Goal: Check status: Check status

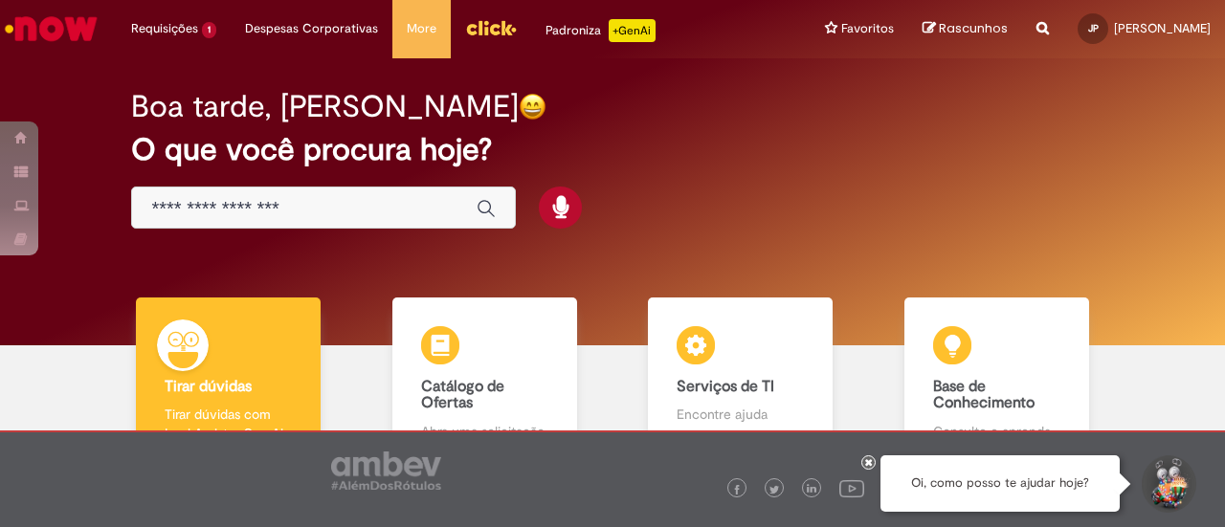
click at [862, 462] on div "Oi, como posso te ajudar hoje?" at bounding box center [612, 479] width 1225 height 97
click at [865, 460] on div at bounding box center [869, 463] width 14 height 14
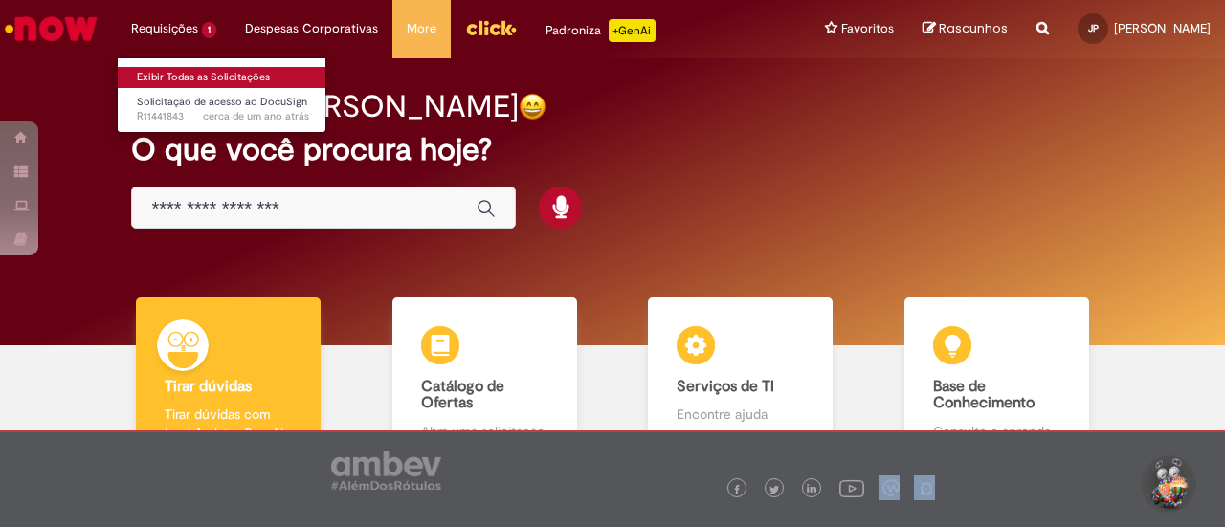
click at [161, 71] on link "Exibir Todas as Solicitações" at bounding box center [223, 77] width 211 height 21
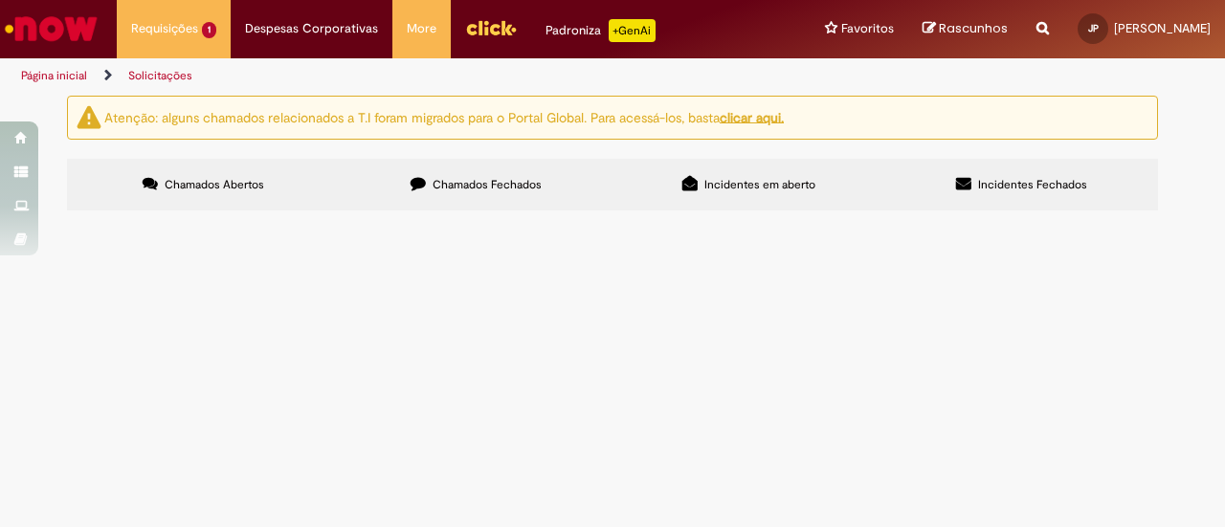
click at [760, 122] on u "clicar aqui." at bounding box center [752, 116] width 64 height 17
click at [544, 184] on label "Chamados Fechados" at bounding box center [476, 185] width 273 height 52
click at [270, 185] on label "Chamados Abertos" at bounding box center [203, 185] width 273 height 52
click at [0, 0] on button at bounding box center [0, 0] width 0 height 0
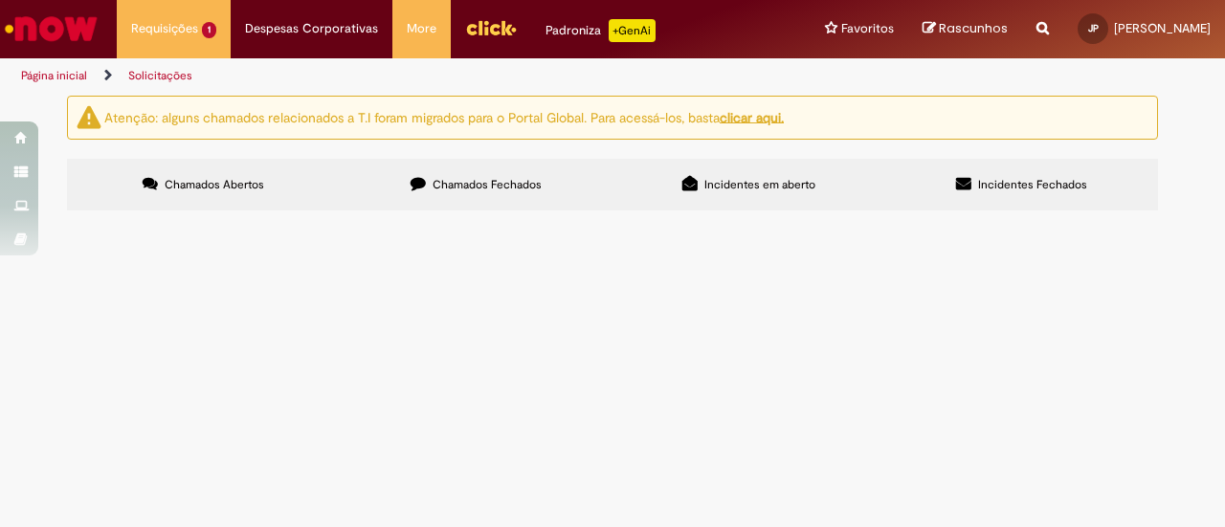
click at [0, 0] on button at bounding box center [0, 0] width 0 height 0
click at [39, 216] on div "Atenção: alguns chamados relacionados a T.I foram migrados para o Portal Global…" at bounding box center [612, 156] width 1225 height 121
